Goal: Task Accomplishment & Management: Use online tool/utility

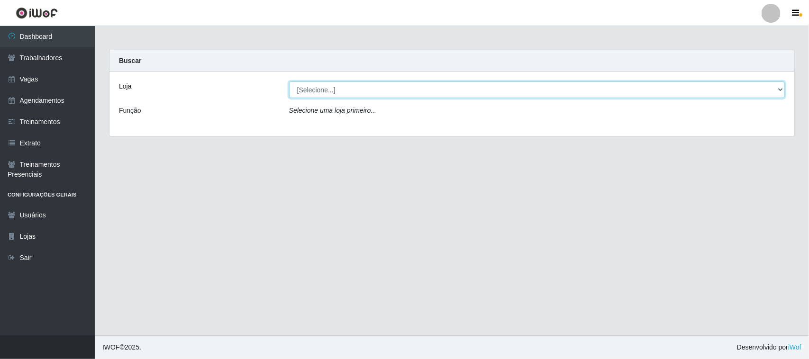
click at [780, 89] on select "[Selecione...] [GEOGRAPHIC_DATA]" at bounding box center [537, 90] width 496 height 17
click at [778, 90] on select "[Selecione...] [GEOGRAPHIC_DATA]" at bounding box center [537, 90] width 496 height 17
select select "65"
click at [289, 82] on select "[Selecione...] [GEOGRAPHIC_DATA]" at bounding box center [537, 90] width 496 height 17
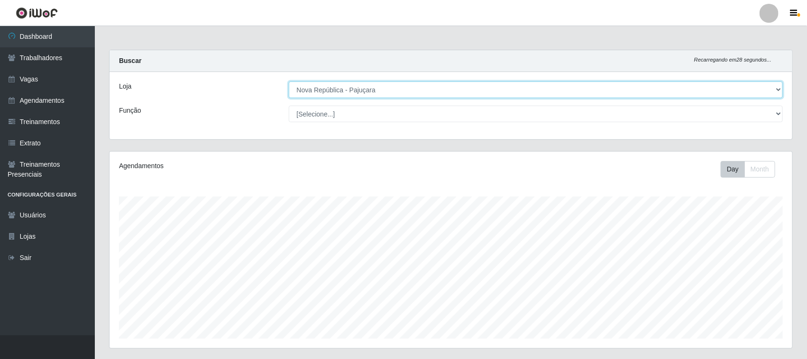
scroll to position [197, 682]
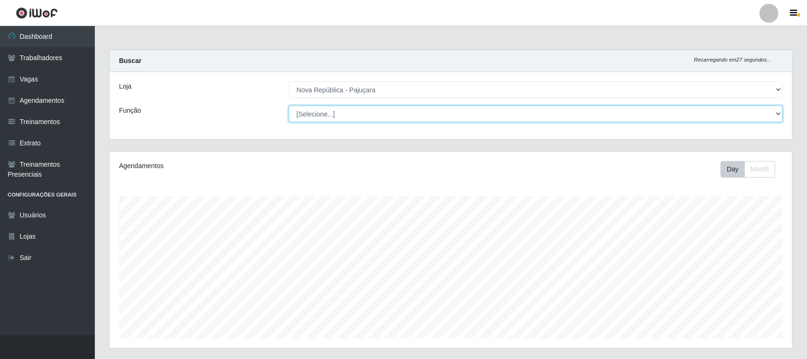
click at [775, 116] on select "[Selecione...] Balconista Operador de Caixa Repositor" at bounding box center [536, 114] width 494 height 17
select select "22"
click at [289, 106] on select "[Selecione...] Balconista Operador de Caixa Repositor" at bounding box center [536, 114] width 494 height 17
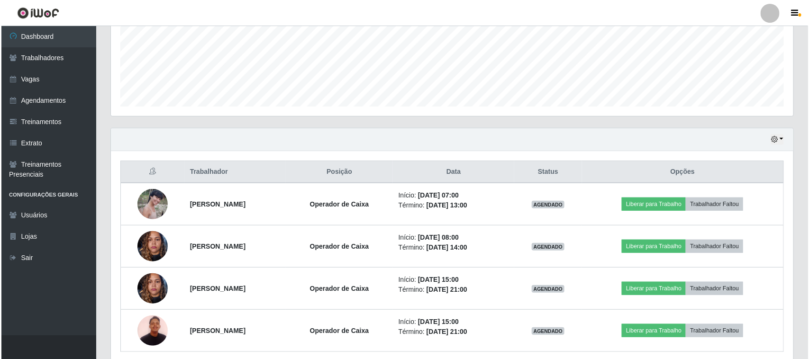
scroll to position [237, 0]
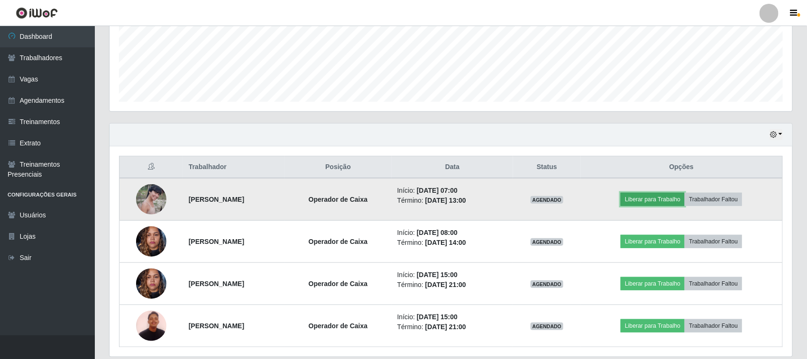
click at [660, 202] on button "Liberar para Trabalho" at bounding box center [652, 199] width 64 height 13
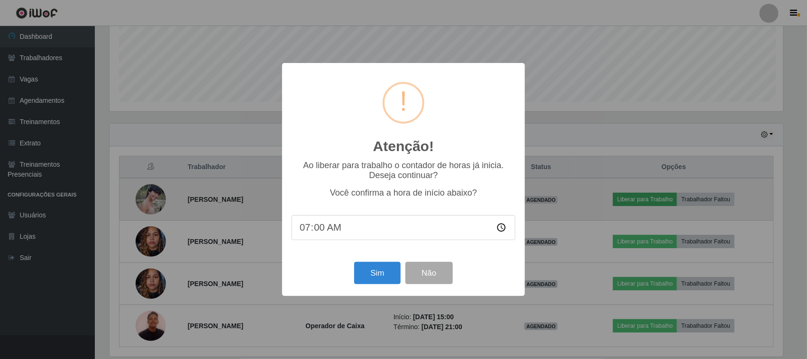
scroll to position [197, 676]
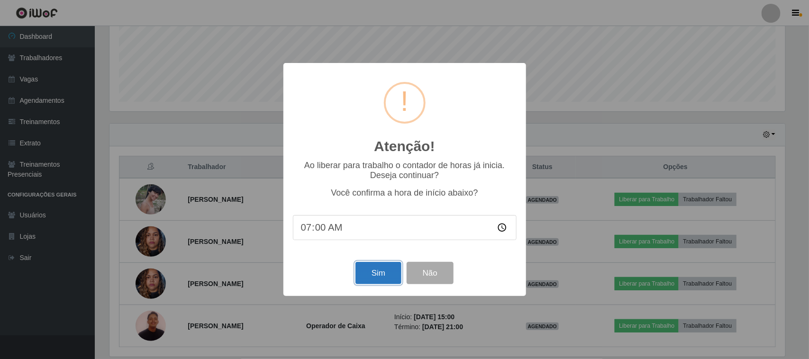
click at [378, 276] on button "Sim" at bounding box center [378, 273] width 46 height 22
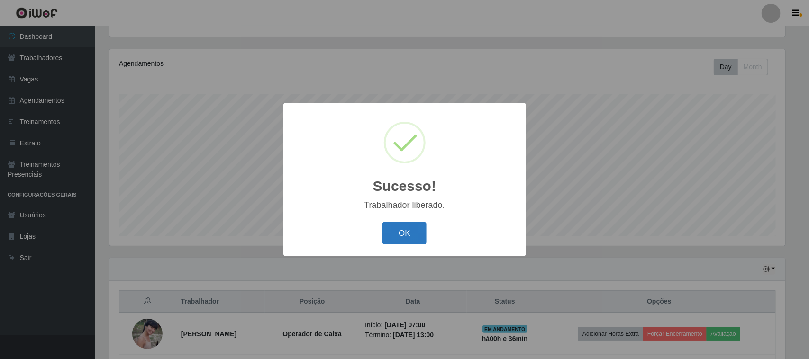
click at [406, 230] on button "OK" at bounding box center [404, 233] width 44 height 22
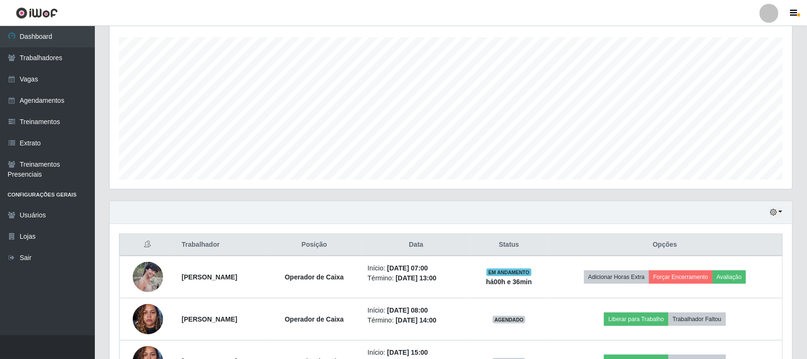
scroll to position [271, 0]
